Goal: Find contact information: Find contact information

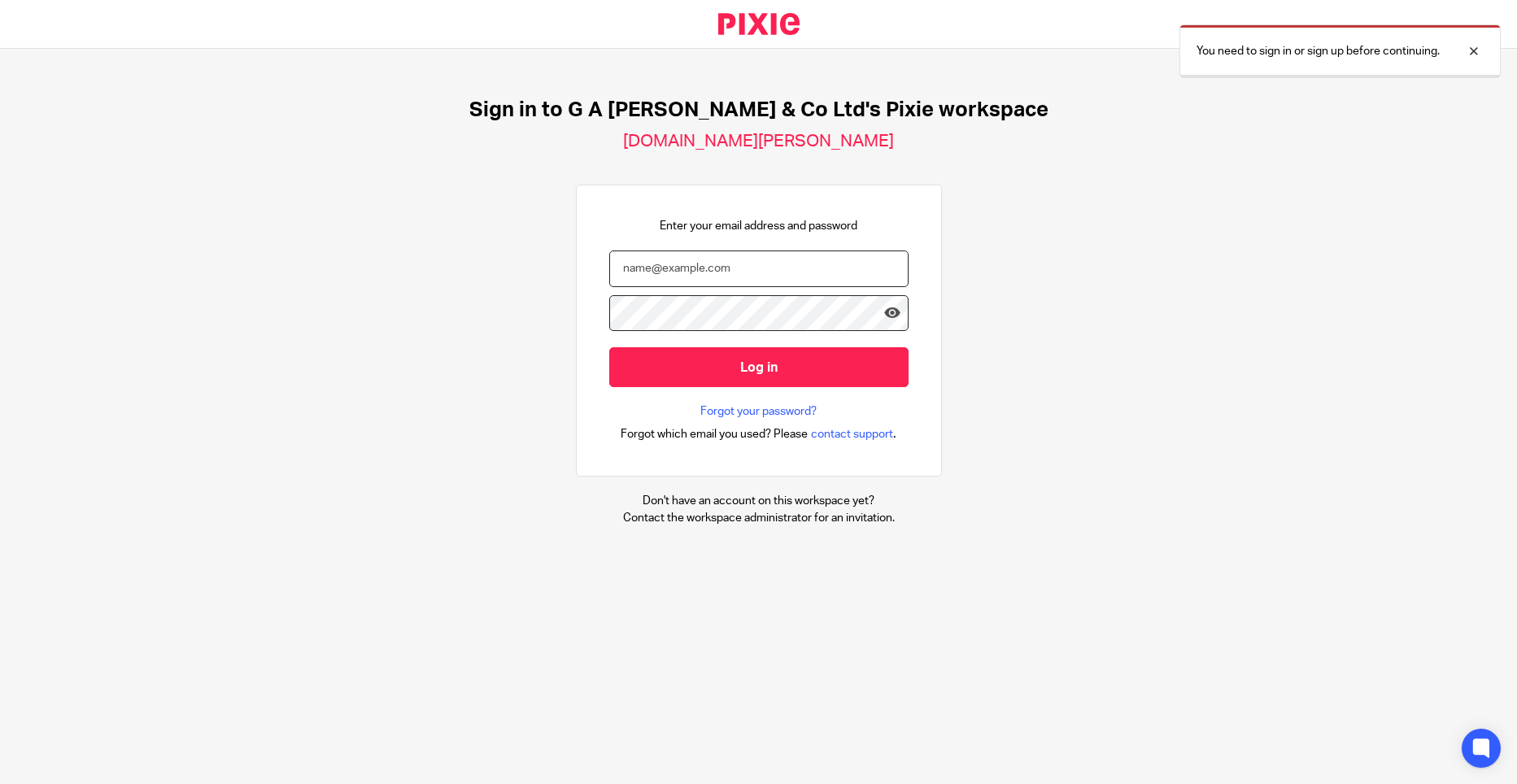
type input "[PERSON_NAME][EMAIL_ADDRESS][DOMAIN_NAME]"
click at [703, 358] on input "Log in" at bounding box center [759, 367] width 299 height 40
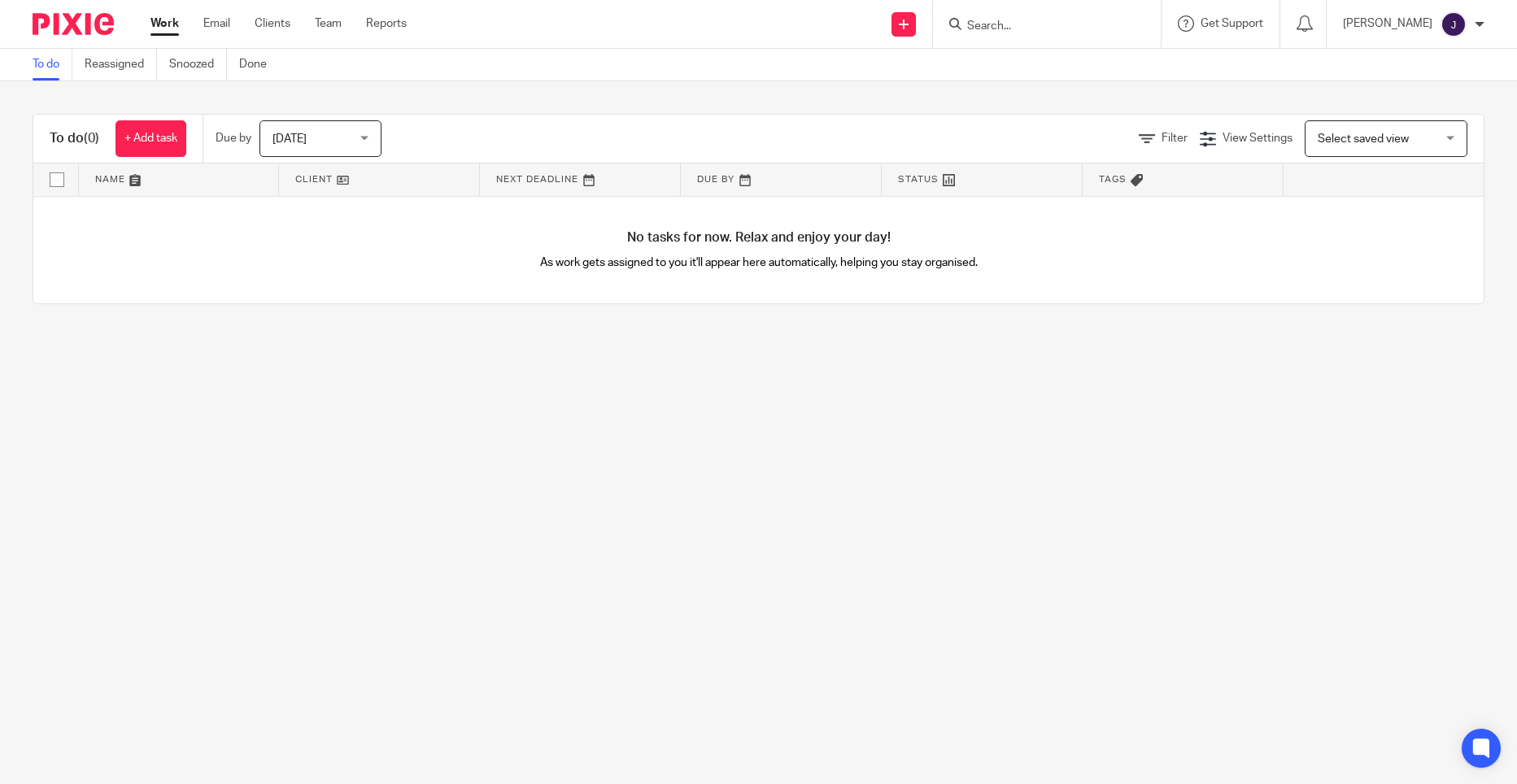
drag, startPoint x: 1029, startPoint y: 42, endPoint x: 1036, endPoint y: 26, distance: 17.5
click at [1029, 40] on div at bounding box center [1047, 24] width 228 height 48
click at [1036, 26] on input "Search" at bounding box center [1038, 27] width 146 height 15
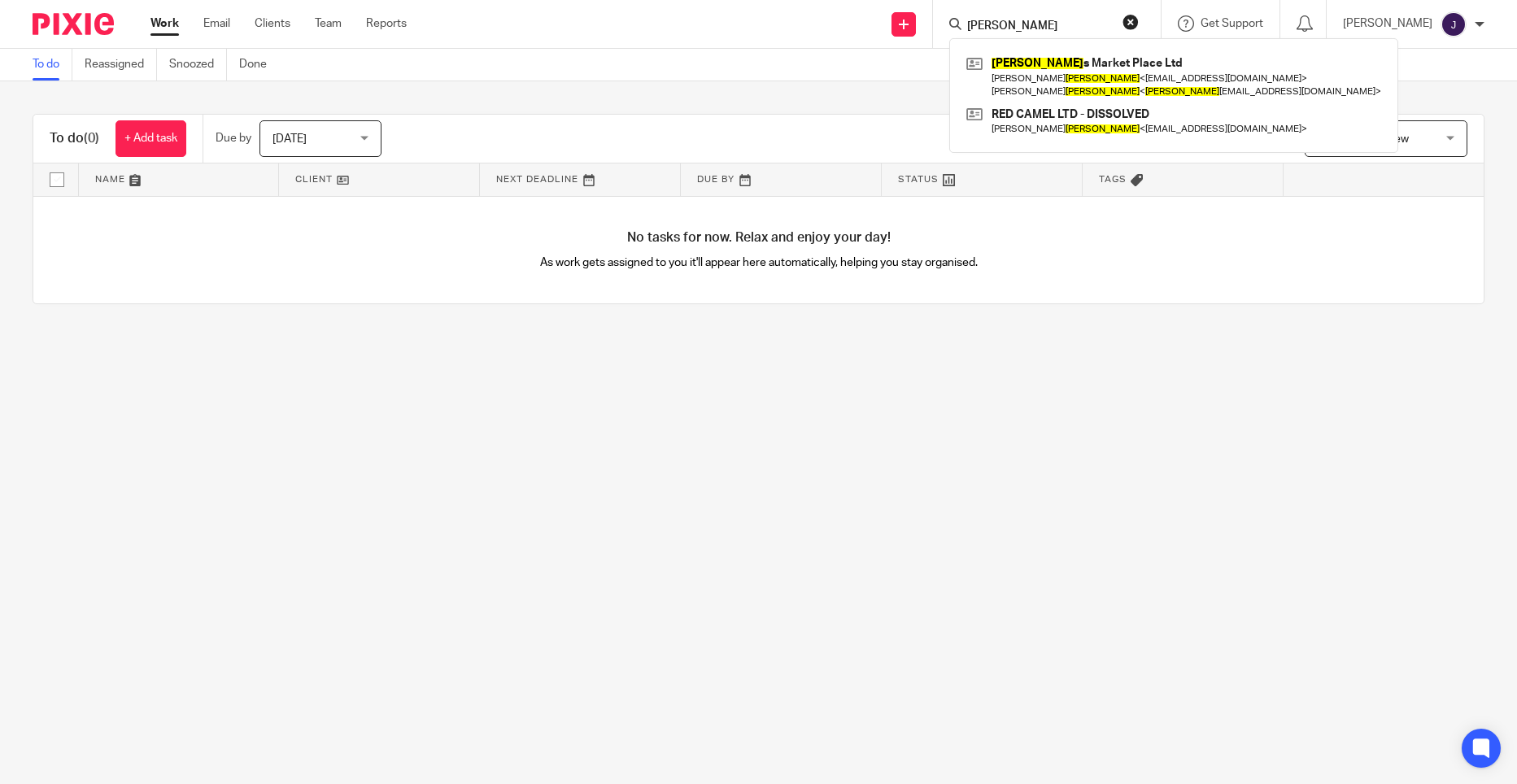
type input "[PERSON_NAME]"
click button "submit" at bounding box center [0, 0] width 0 height 0
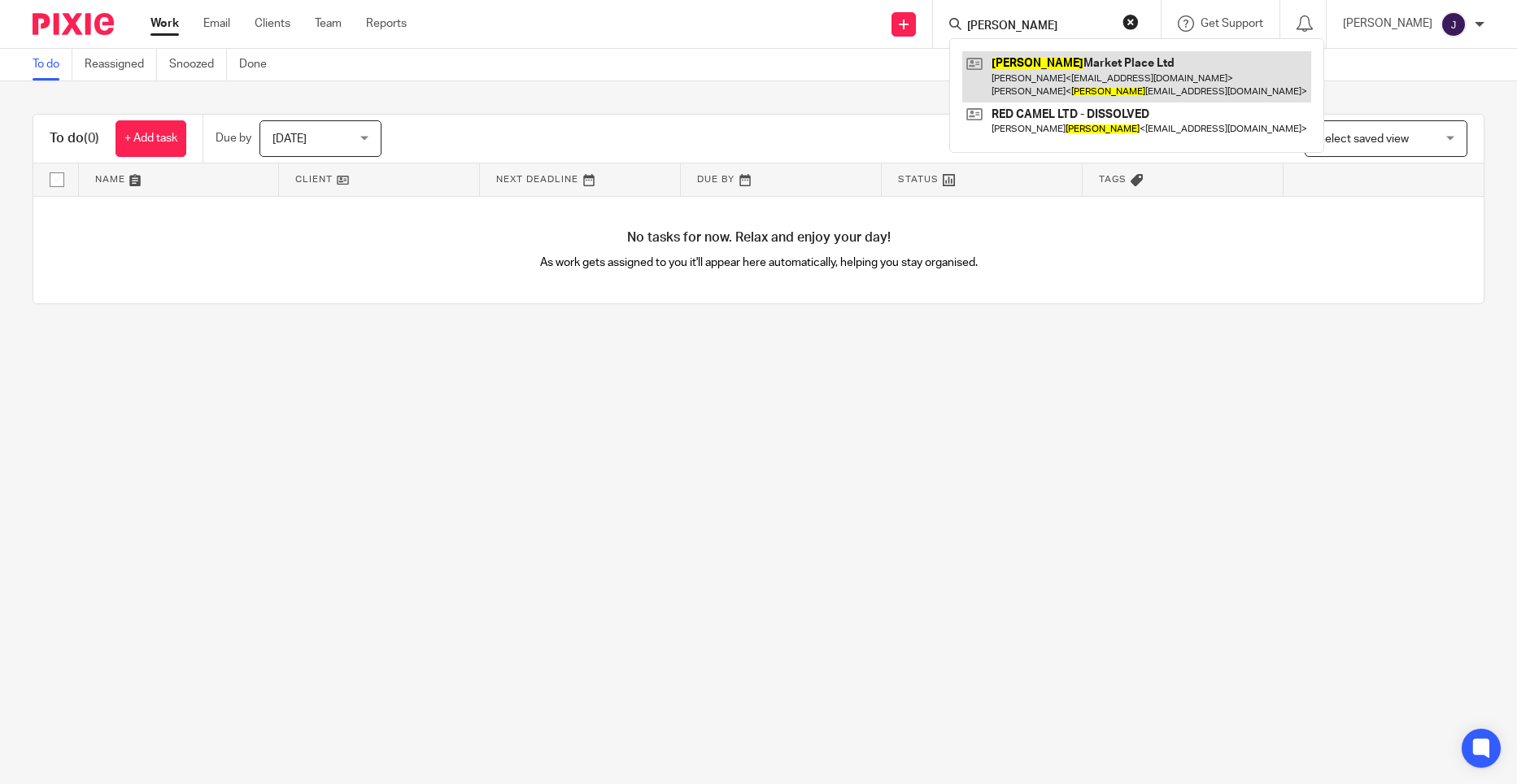
click at [1119, 78] on link at bounding box center [1136, 76] width 349 height 50
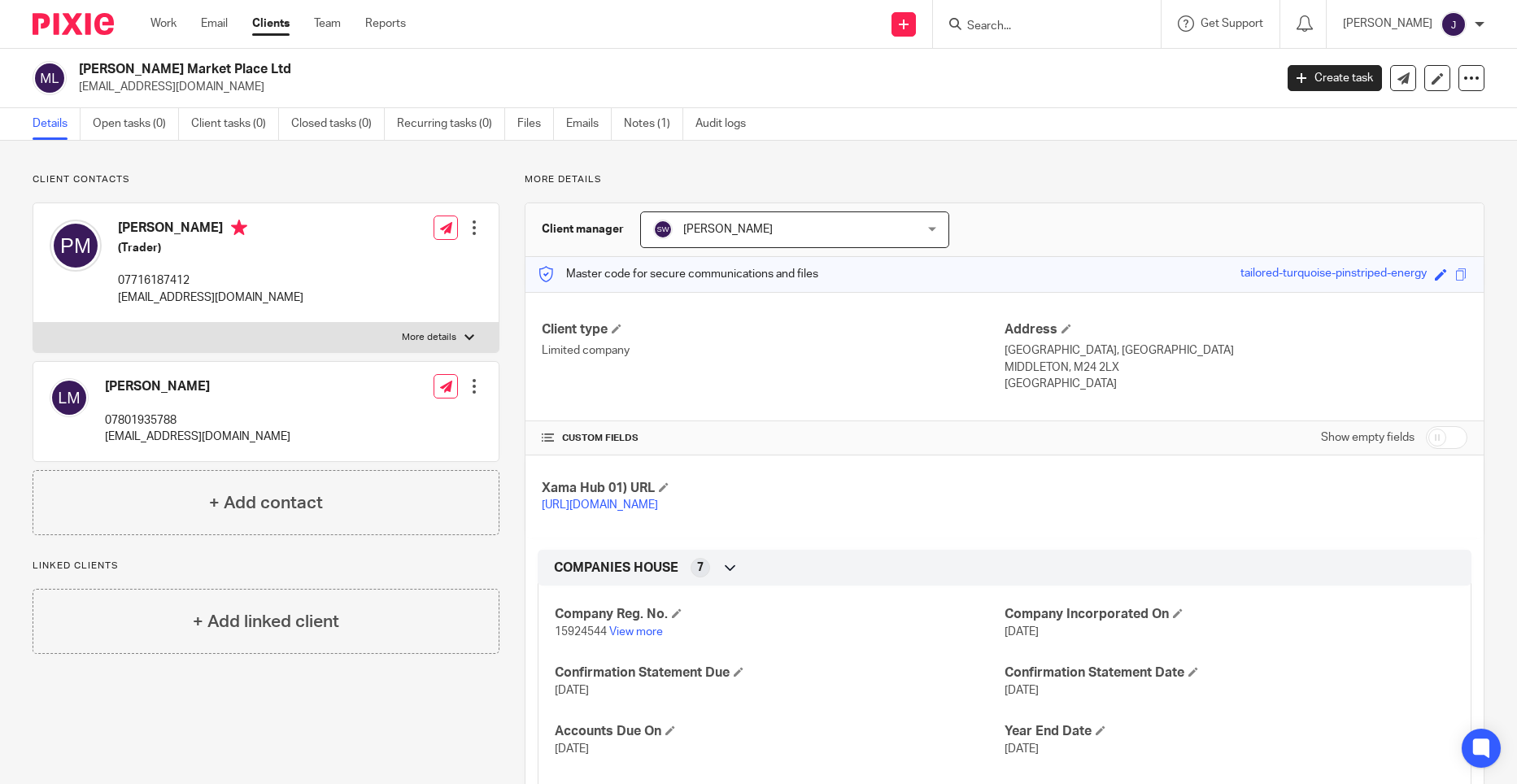
drag, startPoint x: 119, startPoint y: 301, endPoint x: 321, endPoint y: 301, distance: 202.0
click at [321, 301] on div "Phillip Meek (Trader) 07716187412 meeksmarketplaceltd@gmail.com Edit contact Cr…" at bounding box center [266, 263] width 465 height 120
drag, startPoint x: 321, startPoint y: 301, endPoint x: 260, endPoint y: 303, distance: 61.0
copy p "meeksmarketplaceltd@gmail.com"
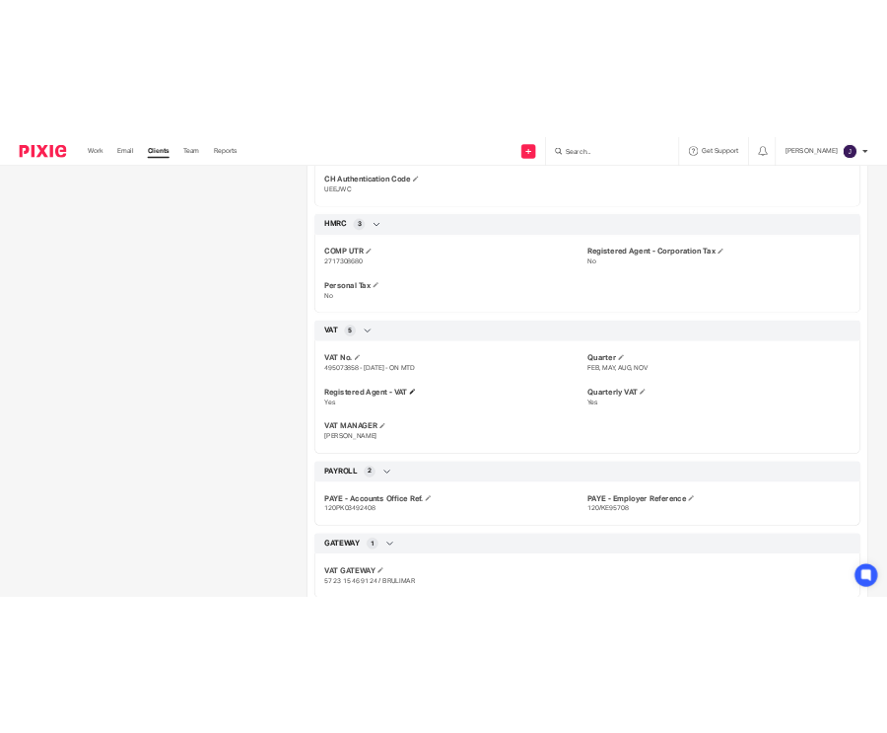
scroll to position [951, 0]
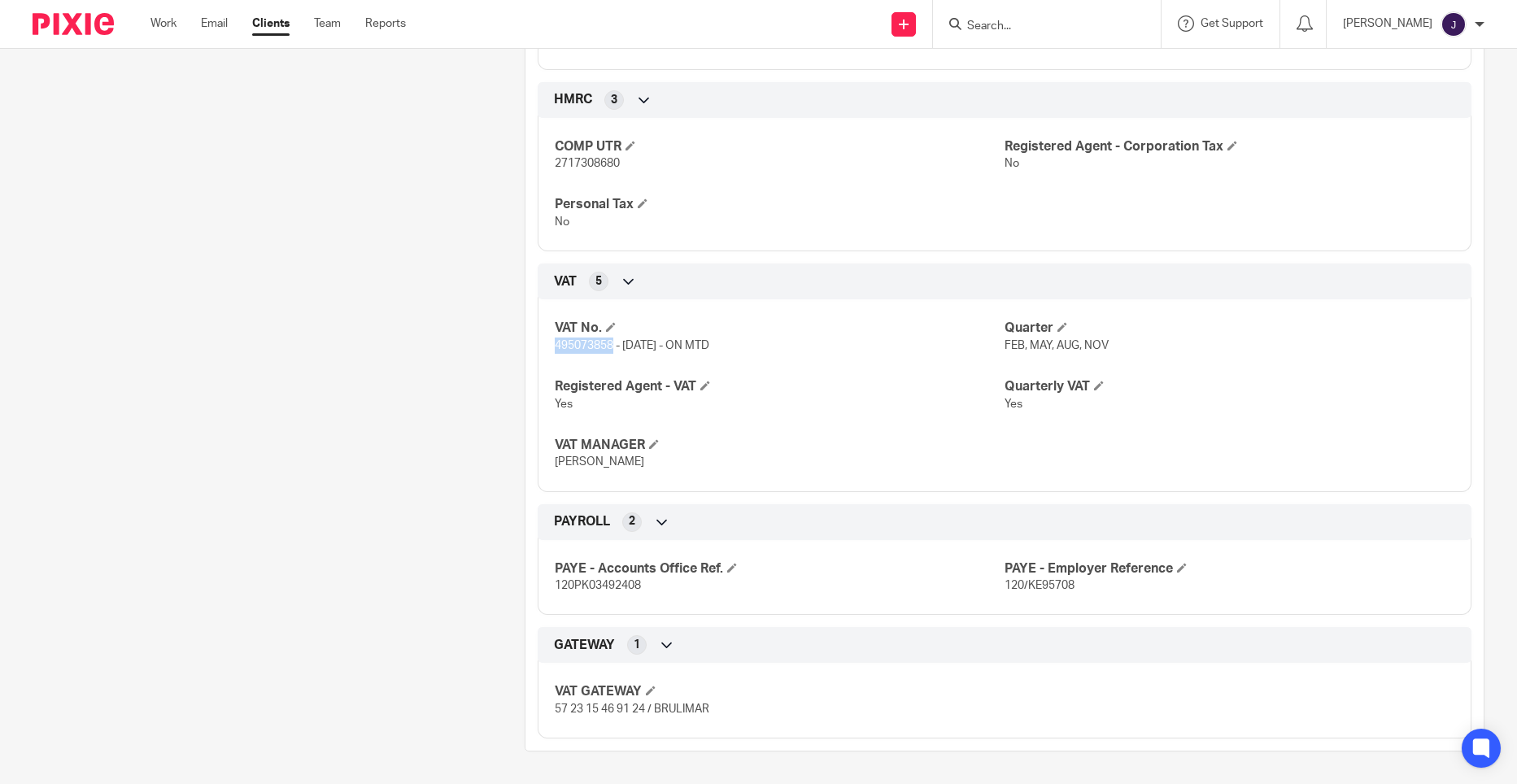
drag, startPoint x: 610, startPoint y: 347, endPoint x: 535, endPoint y: 345, distance: 75.0
click at [538, 345] on div "VAT No. 495073858 - 01/07/25 - ON MTD Quarter FEB, MAY, AUG, NOV Registered Age…" at bounding box center [1005, 388] width 934 height 204
drag, startPoint x: 536, startPoint y: 345, endPoint x: 564, endPoint y: 345, distance: 28.0
copy span "495073858"
